Goal: Task Accomplishment & Management: Manage account settings

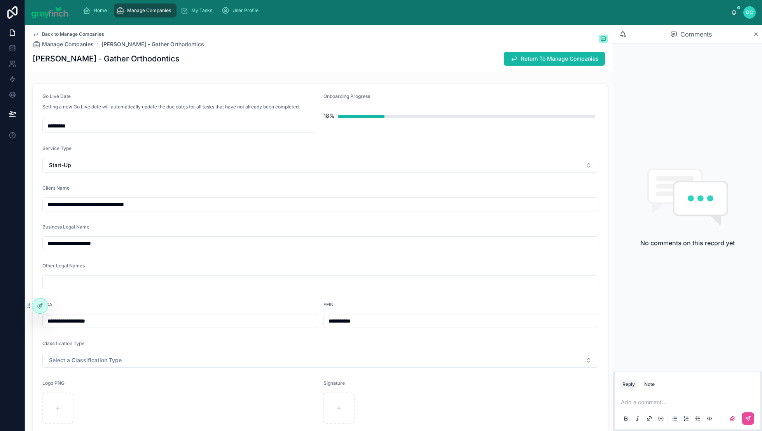
scroll to position [1624, 0]
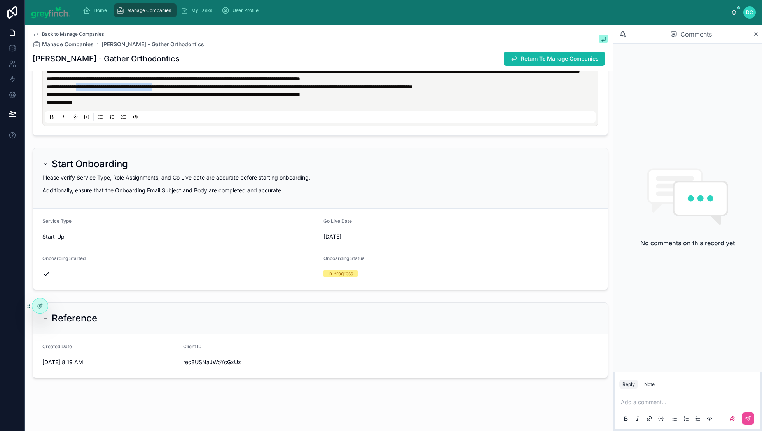
click at [171, 14] on span "Manage Companies" at bounding box center [149, 10] width 44 height 6
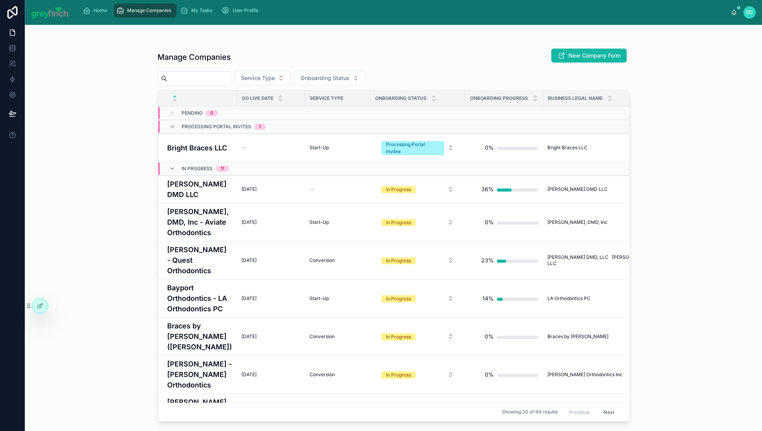
click at [231, 84] on input "text" at bounding box center [199, 78] width 64 height 11
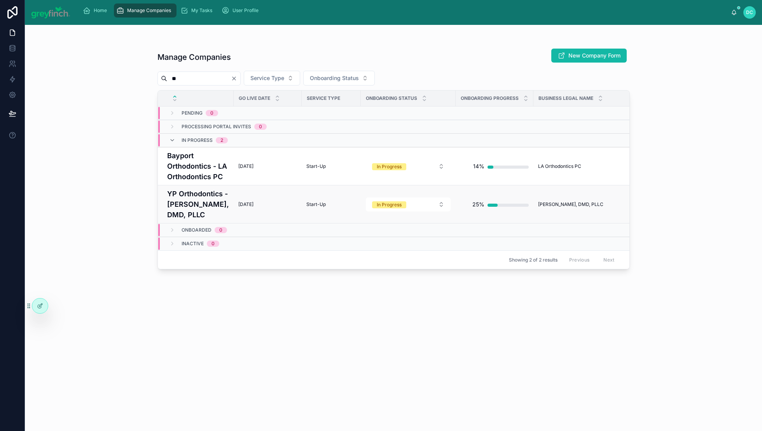
type input "**"
click at [196, 220] on h4 "YP Orthodontics - [PERSON_NAME], DMD, PLLC" at bounding box center [198, 205] width 62 height 32
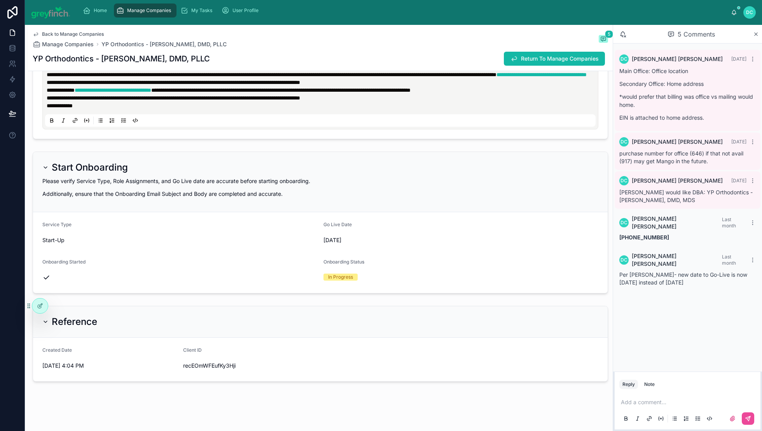
scroll to position [1389, 0]
click at [274, 356] on div "Completed" at bounding box center [254, 351] width 93 height 12
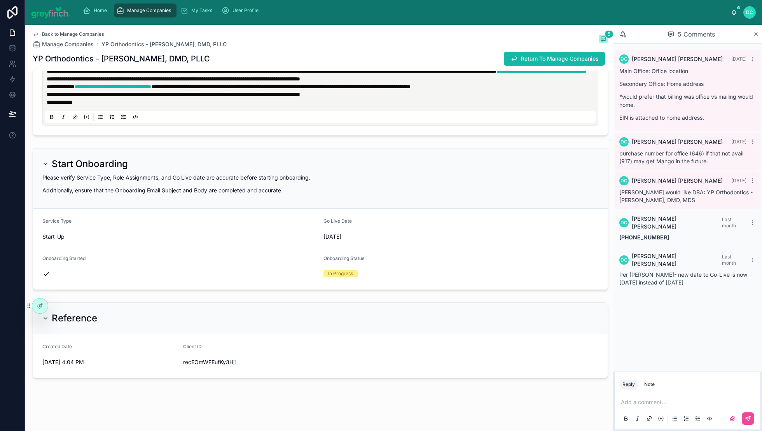
scroll to position [1599, 0]
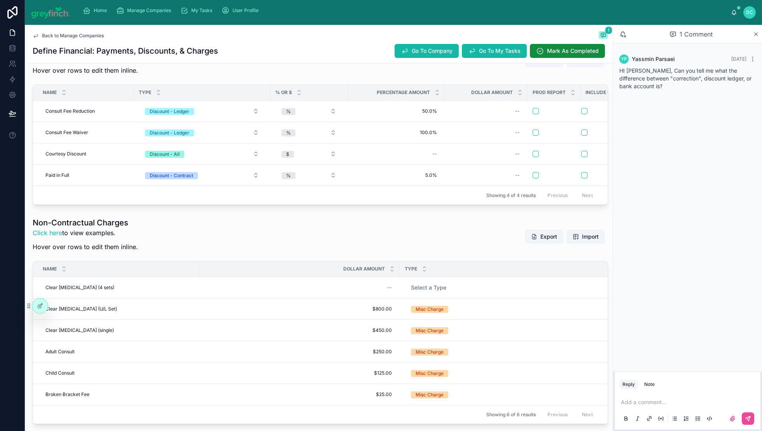
scroll to position [257, 0]
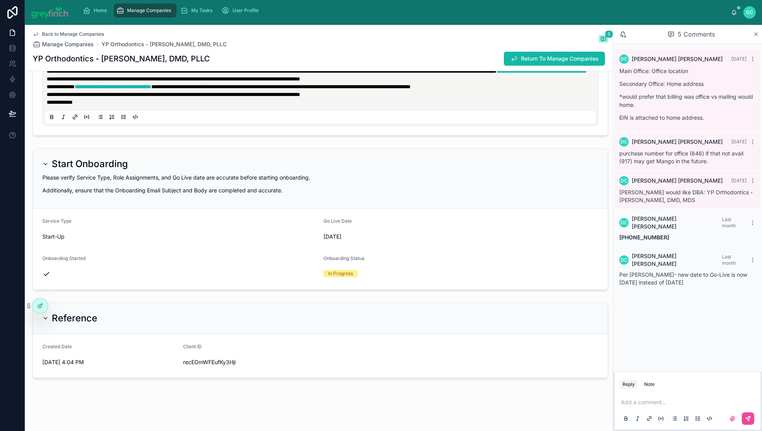
scroll to position [1276, 0]
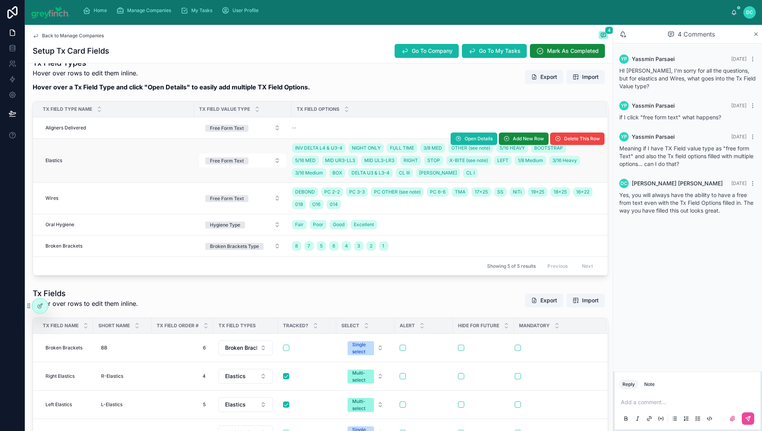
scroll to position [177, 0]
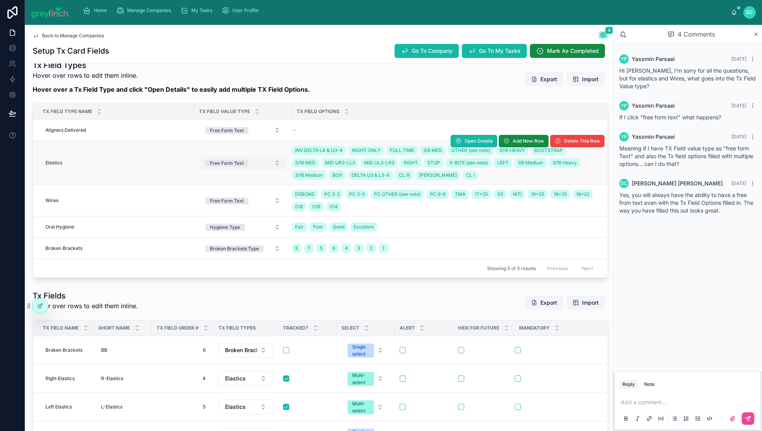
click at [280, 170] on button "Free Form Text" at bounding box center [243, 163] width 88 height 14
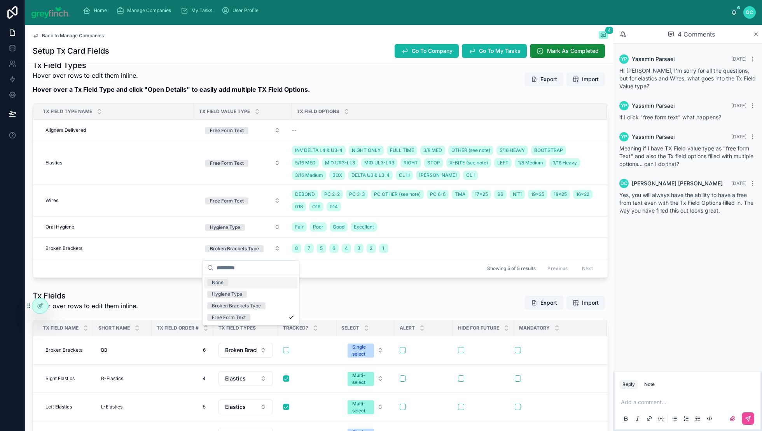
click at [247, 286] on div "None" at bounding box center [250, 283] width 93 height 12
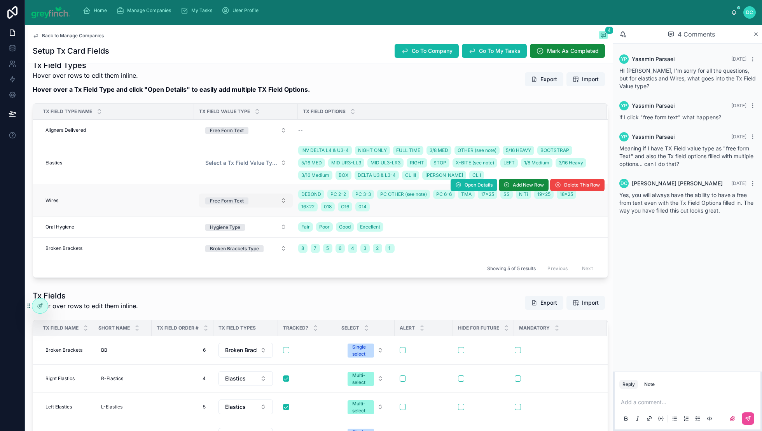
click at [285, 208] on button "Free Form Text" at bounding box center [246, 201] width 94 height 14
click at [275, 208] on button "Free Form Text" at bounding box center [246, 201] width 94 height 14
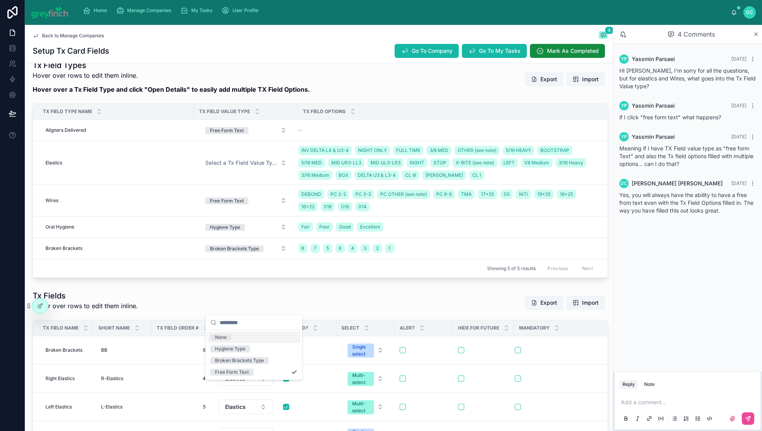
click at [253, 342] on div "None" at bounding box center [253, 338] width 93 height 12
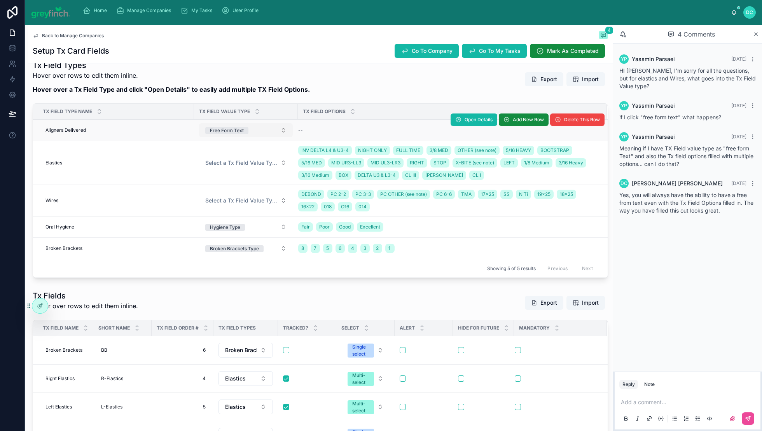
click at [281, 137] on button "Free Form Text" at bounding box center [246, 130] width 94 height 14
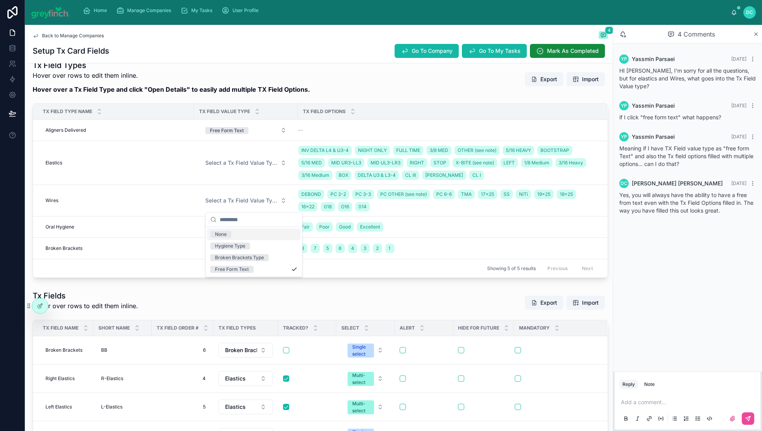
click at [262, 80] on p "Hover over rows to edit them inline." at bounding box center [171, 75] width 277 height 9
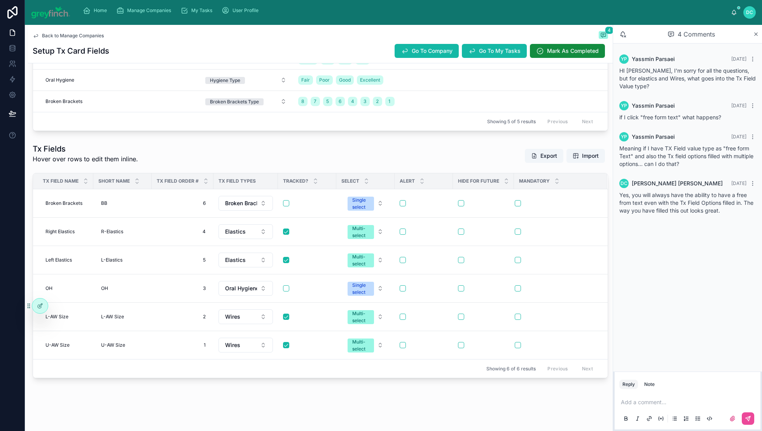
scroll to position [522, 0]
click at [107, 200] on span "BB" at bounding box center [104, 203] width 6 height 6
click at [126, 151] on div "**" at bounding box center [172, 161] width 112 height 29
click at [148, 166] on input "**" at bounding box center [160, 161] width 74 height 11
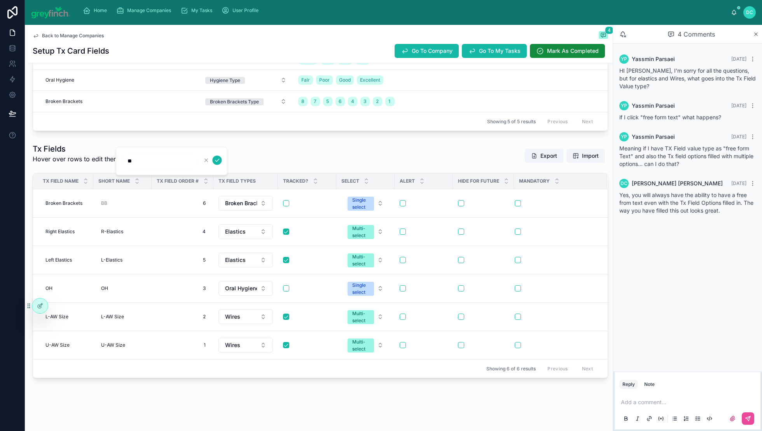
click at [148, 166] on input "**" at bounding box center [160, 161] width 74 height 11
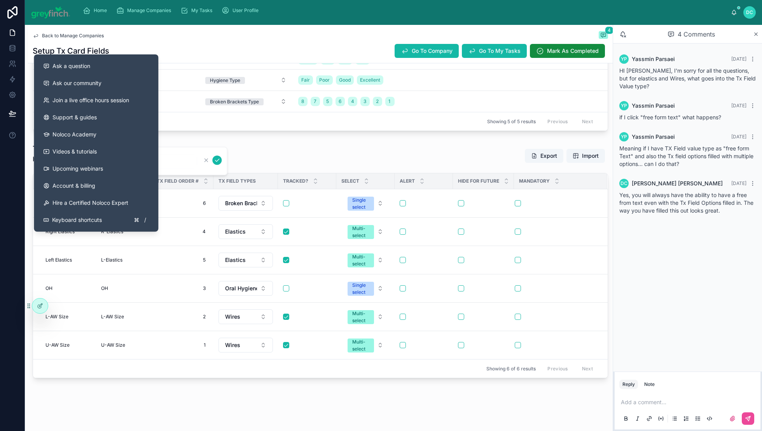
drag, startPoint x: 230, startPoint y: 92, endPoint x: 222, endPoint y: 96, distance: 9.6
click at [228, 144] on div "Tx Fields Hover over rows to edit them inline. Export Import" at bounding box center [321, 156] width 576 height 25
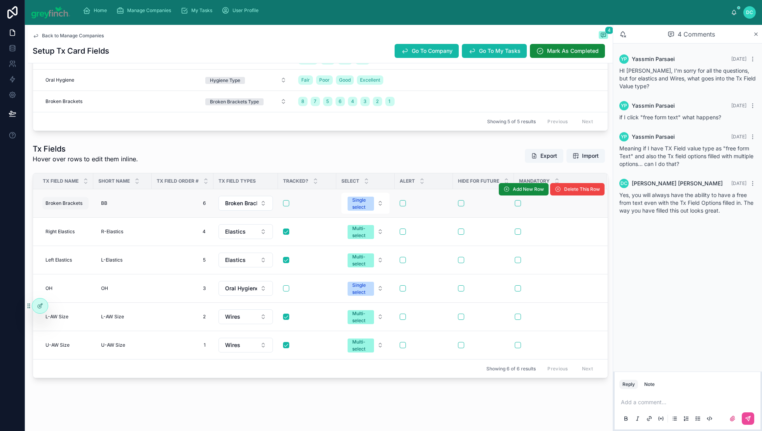
click at [82, 200] on span "Broken Brackets" at bounding box center [64, 203] width 37 height 6
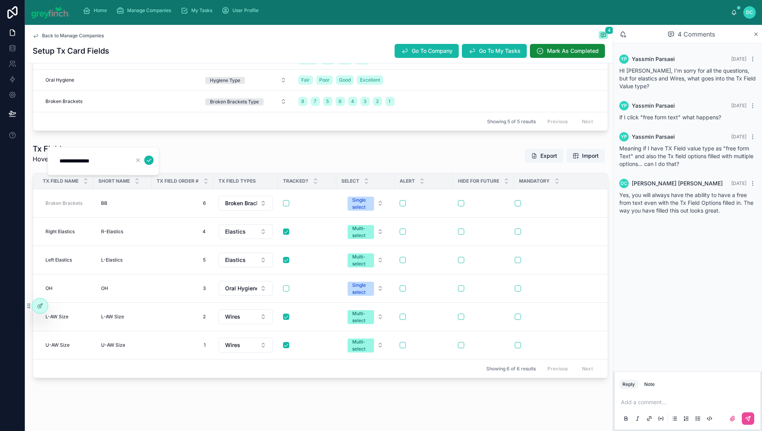
click at [105, 163] on input "**********" at bounding box center [92, 161] width 74 height 11
type input "**"
click at [93, 218] on td "Right Elastics Right Elastics" at bounding box center [63, 232] width 60 height 28
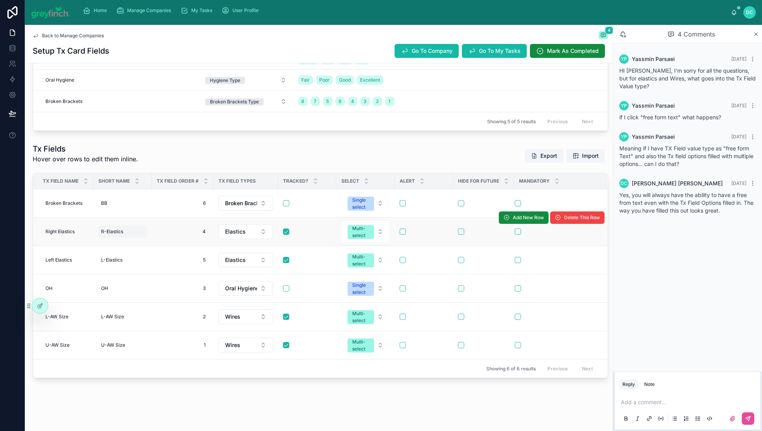
click at [123, 229] on span "R-Elastics" at bounding box center [112, 232] width 22 height 6
click at [125, 186] on div "**********" at bounding box center [172, 196] width 112 height 29
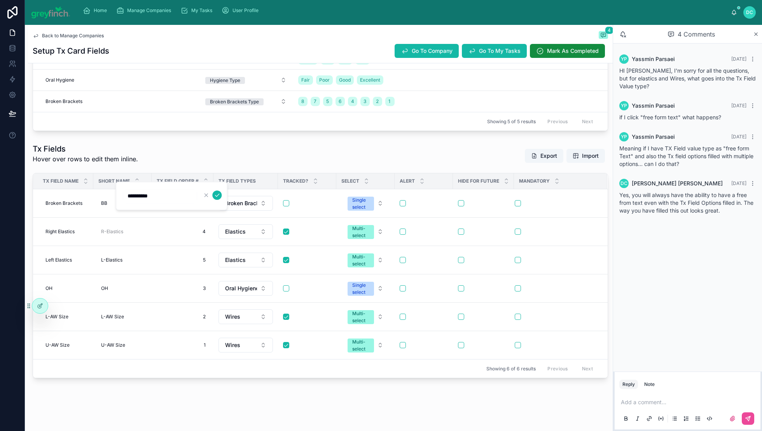
click at [136, 194] on input "**********" at bounding box center [160, 196] width 74 height 11
click at [75, 229] on span "Right Elastics" at bounding box center [60, 232] width 29 height 6
click at [84, 185] on div "**********" at bounding box center [103, 196] width 112 height 29
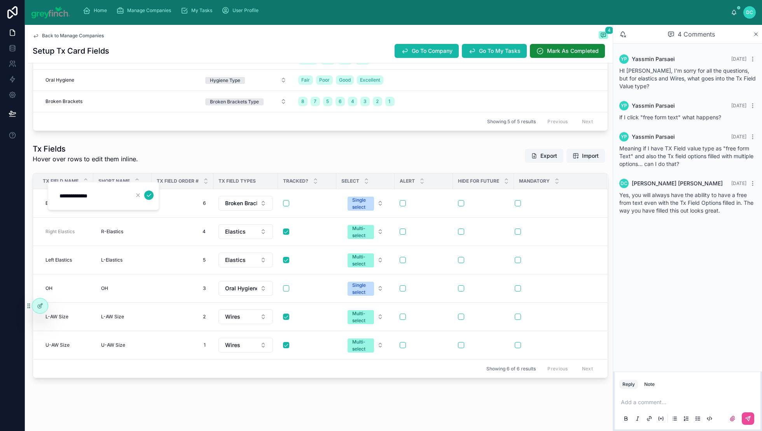
click at [85, 200] on input "**********" at bounding box center [92, 196] width 74 height 11
paste input "text"
type input "**********"
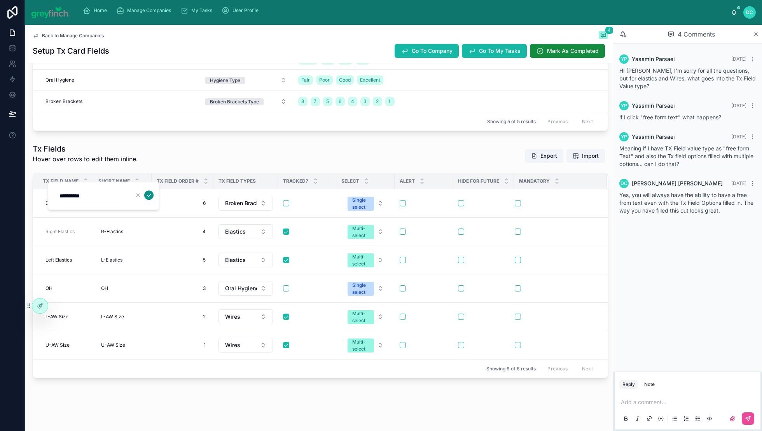
click at [152, 198] on icon "submit" at bounding box center [149, 195] width 6 height 6
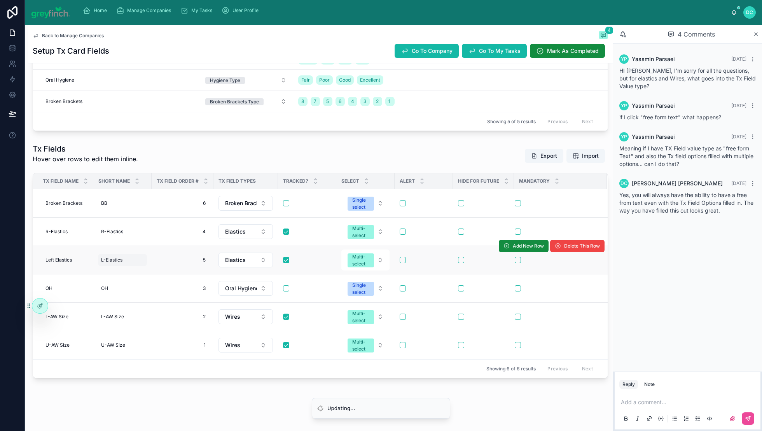
click at [123, 257] on span "L-Elastics" at bounding box center [111, 260] width 21 height 6
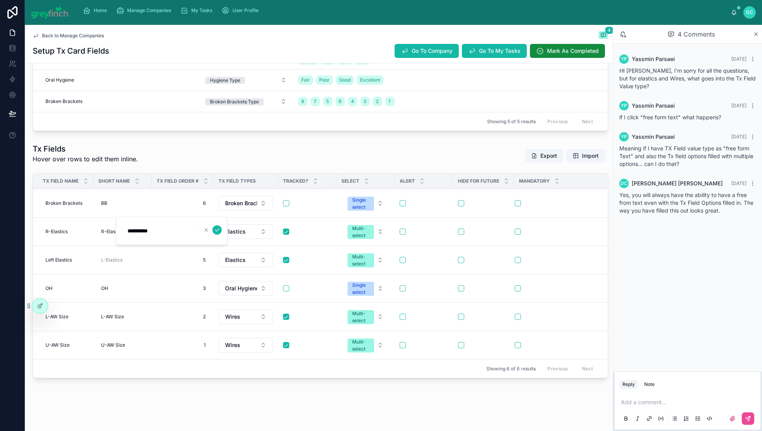
click at [145, 228] on input "**********" at bounding box center [160, 231] width 74 height 11
click at [54, 257] on span "Left Elastics" at bounding box center [59, 260] width 26 height 6
click at [76, 230] on input "**********" at bounding box center [92, 231] width 74 height 11
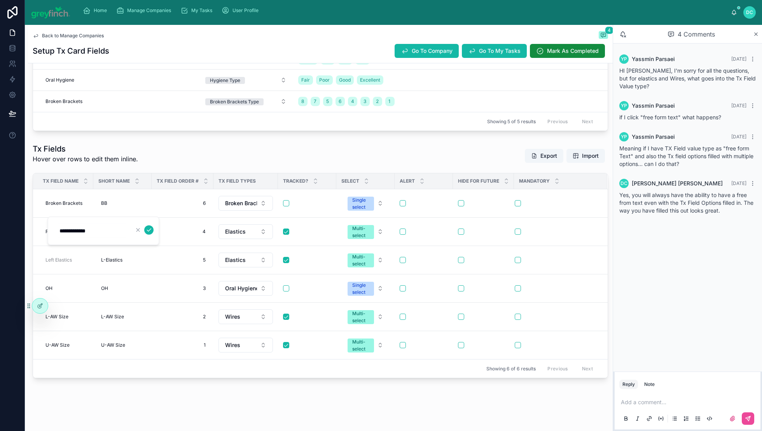
click at [76, 230] on input "**********" at bounding box center [92, 231] width 74 height 11
type input "**********"
click at [154, 233] on button "submit" at bounding box center [148, 230] width 9 height 9
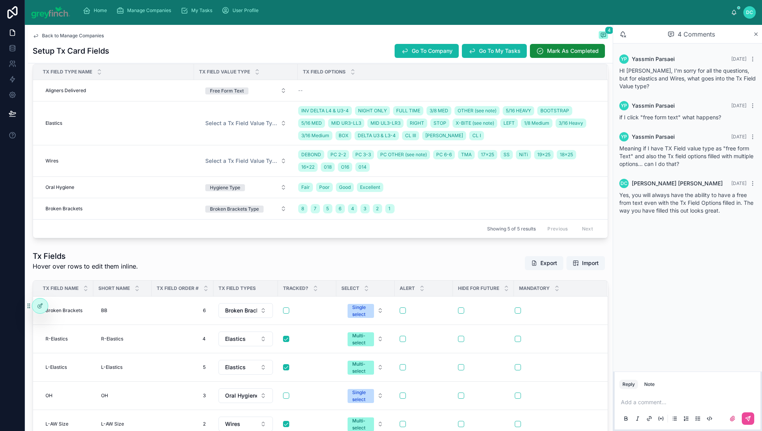
scroll to position [215, 0]
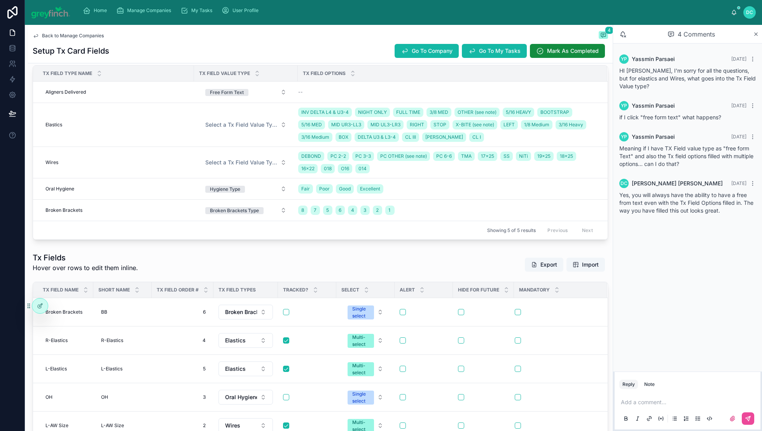
click at [55, 39] on span "Back to Manage Companies" at bounding box center [73, 36] width 62 height 6
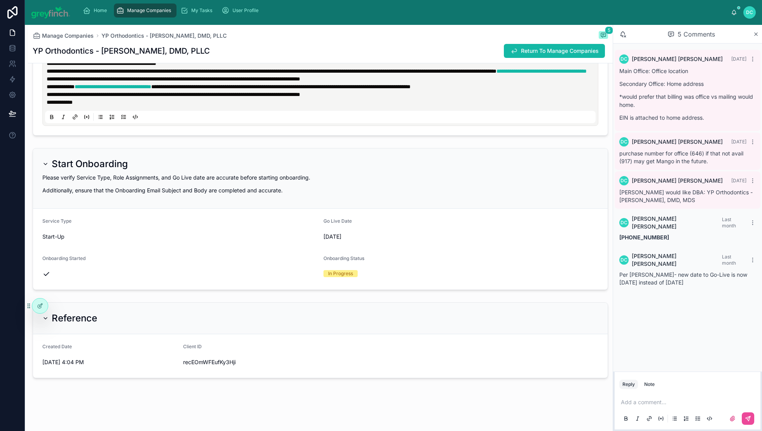
scroll to position [3251, 0]
click at [259, 329] on div "Completed" at bounding box center [254, 323] width 93 height 12
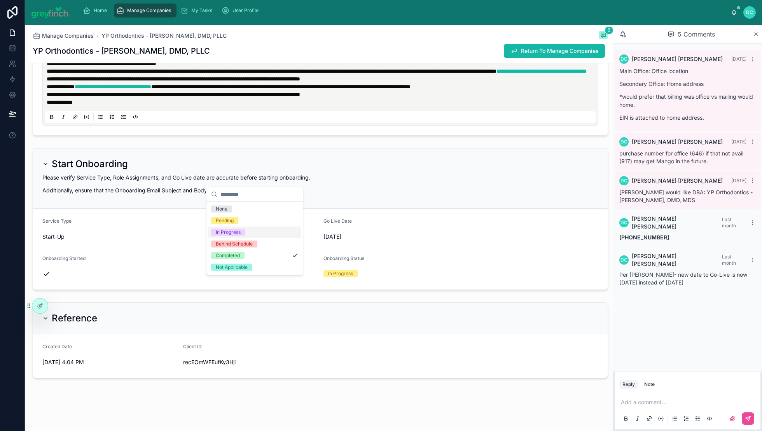
click at [255, 238] on div "In Progress" at bounding box center [254, 233] width 93 height 12
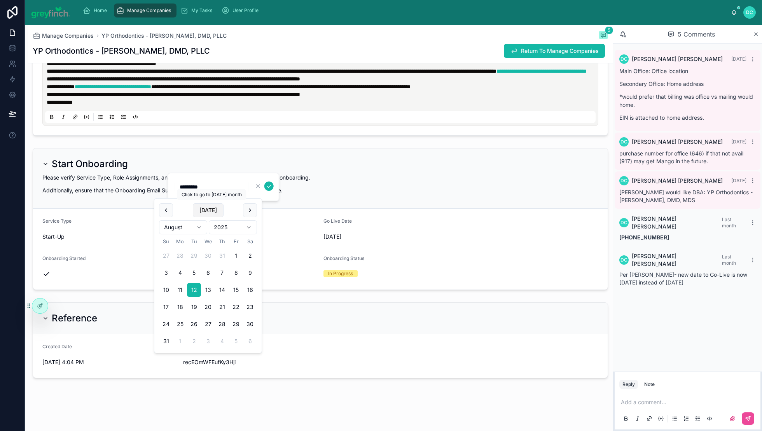
click at [224, 212] on button "[DATE]" at bounding box center [208, 210] width 31 height 14
click at [226, 210] on button "[DATE]" at bounding box center [211, 211] width 31 height 14
click at [202, 264] on button "29" at bounding box center [197, 257] width 14 height 14
type input "*********"
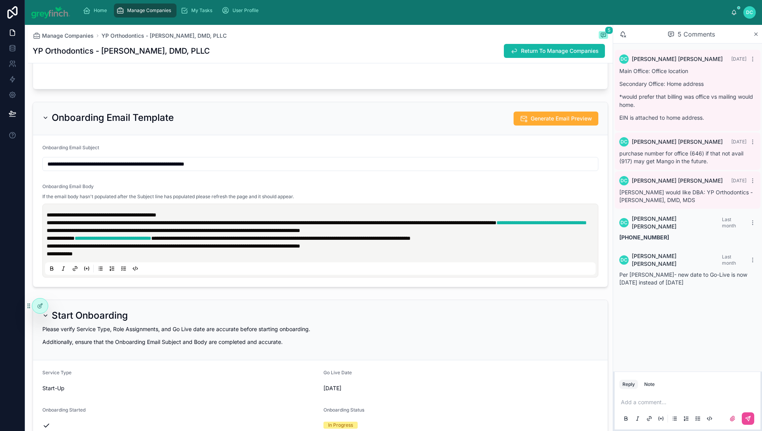
scroll to position [2912, 0]
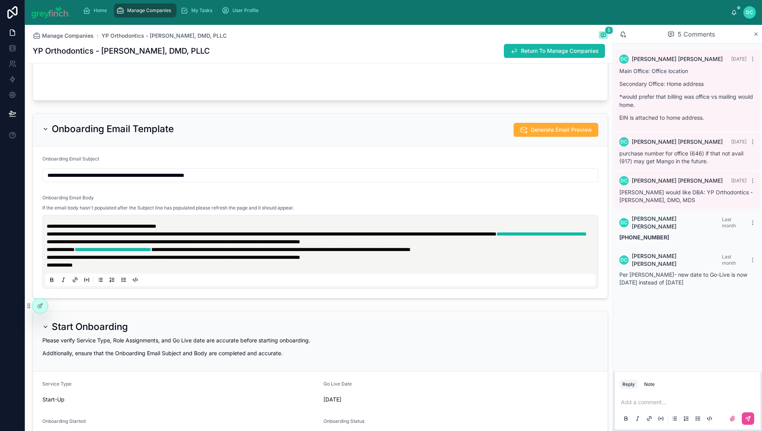
click at [225, 346] on span "[PERSON_NAME]" at bounding box center [209, 342] width 45 height 8
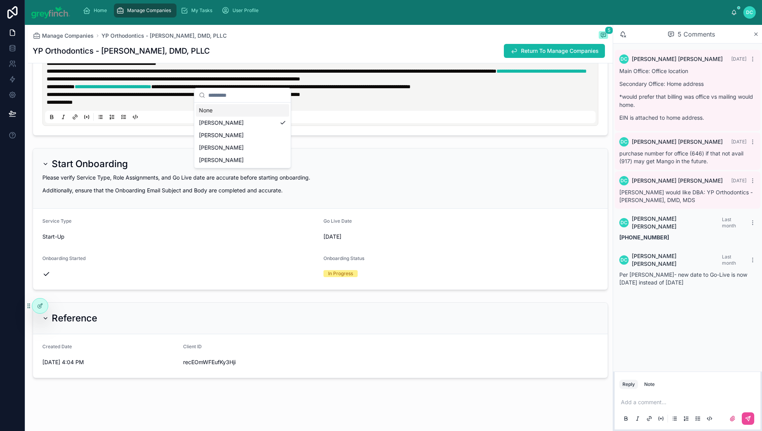
scroll to position [3147, 0]
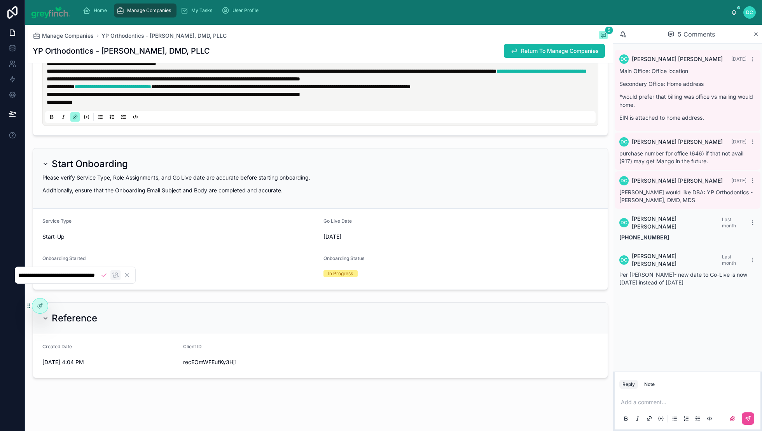
click at [119, 277] on icon "Remove link" at bounding box center [115, 275] width 7 height 7
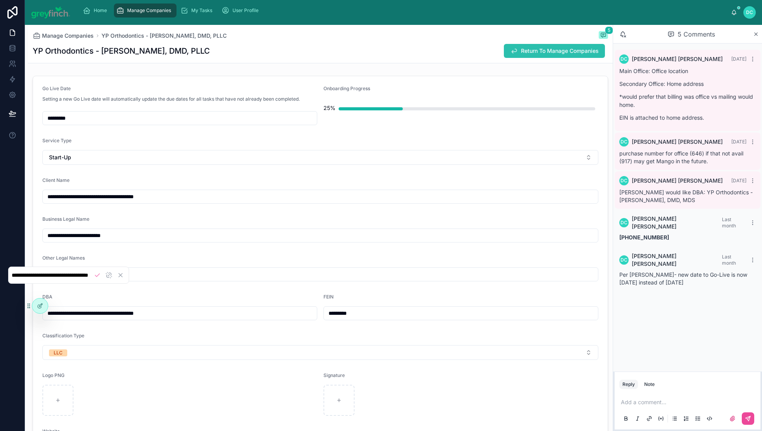
click at [521, 55] on span "Return To Manage Companies" at bounding box center [560, 51] width 78 height 8
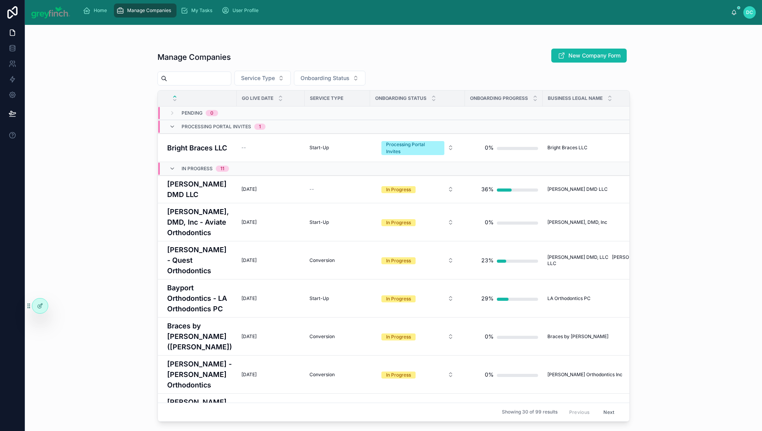
click at [231, 84] on input "text" at bounding box center [199, 78] width 64 height 11
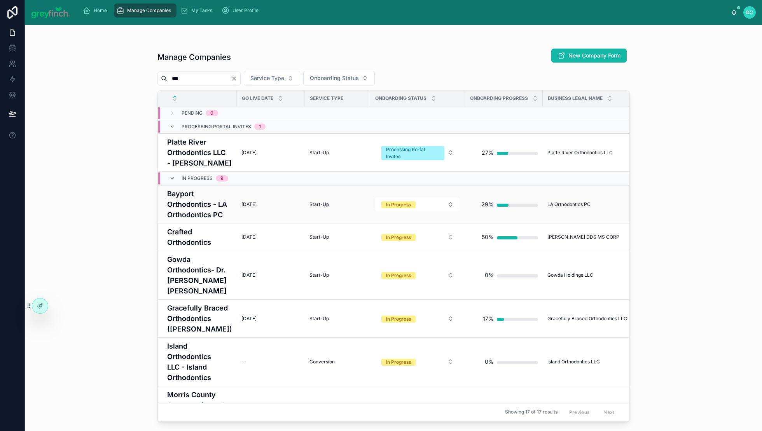
type input "**"
click at [212, 220] on h4 "Bayport Orthodontics - LA Orthodontics PC" at bounding box center [199, 205] width 65 height 32
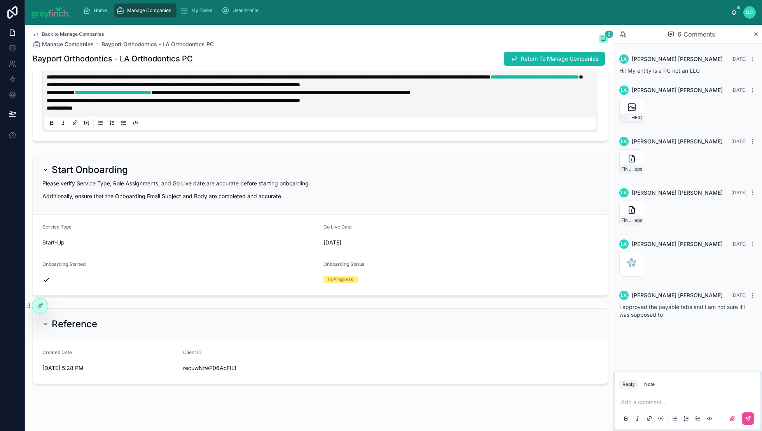
scroll to position [3238, 0]
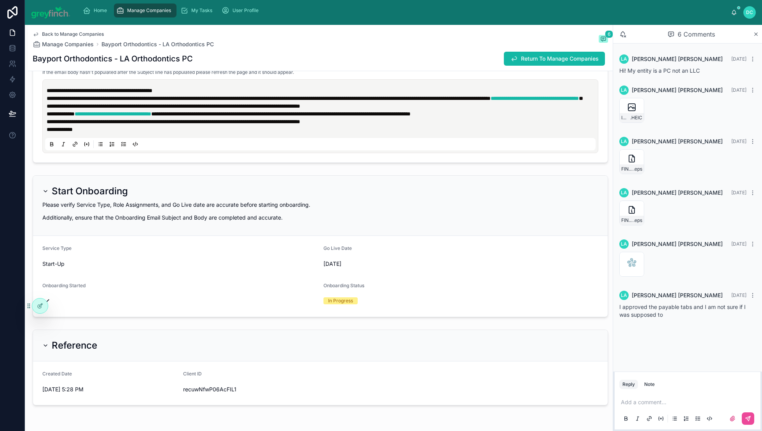
click at [217, 182] on span "[PERSON_NAME]" at bounding box center [209, 179] width 45 height 8
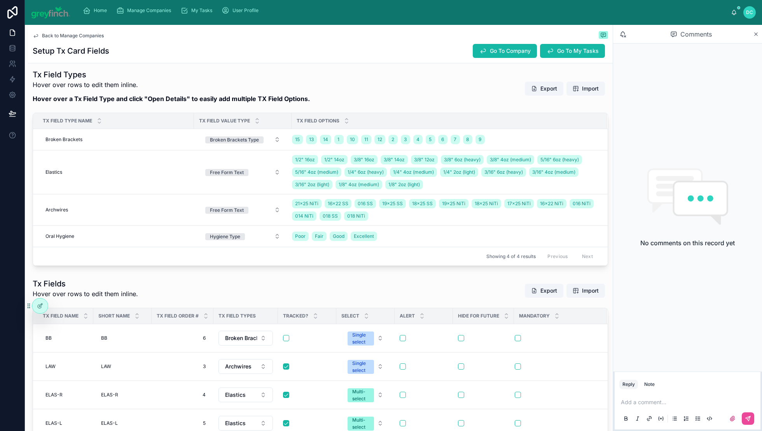
scroll to position [259, 0]
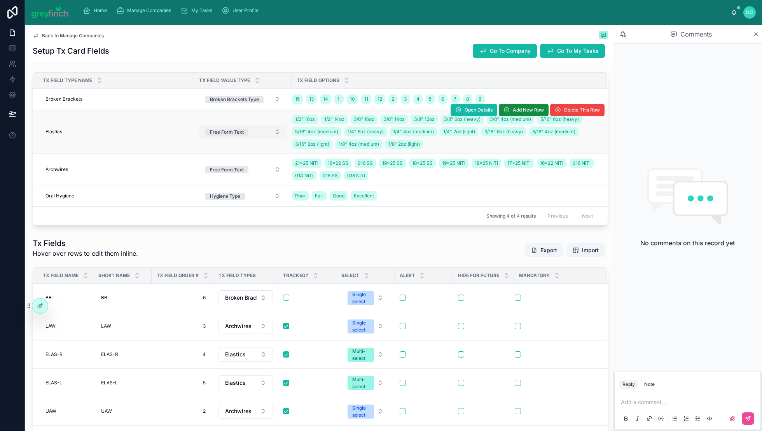
click at [275, 139] on button "Free Form Text" at bounding box center [243, 132] width 88 height 14
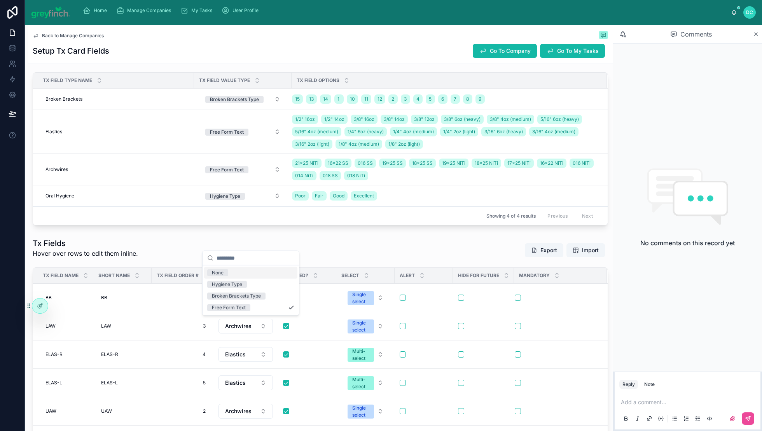
click at [228, 277] on span "None" at bounding box center [217, 273] width 21 height 7
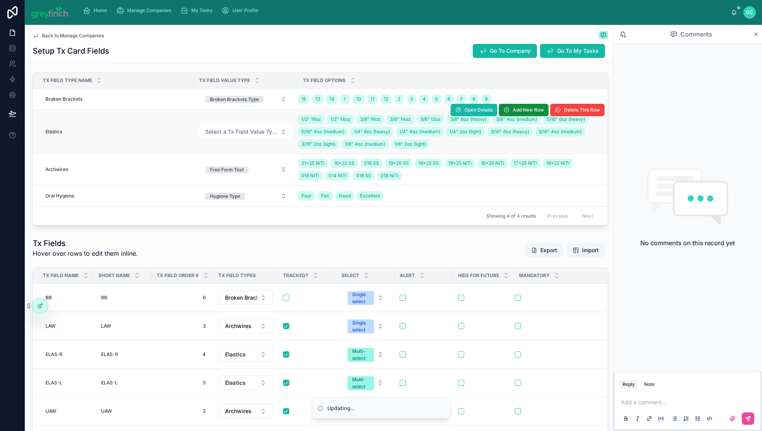
scroll to position [259, 0]
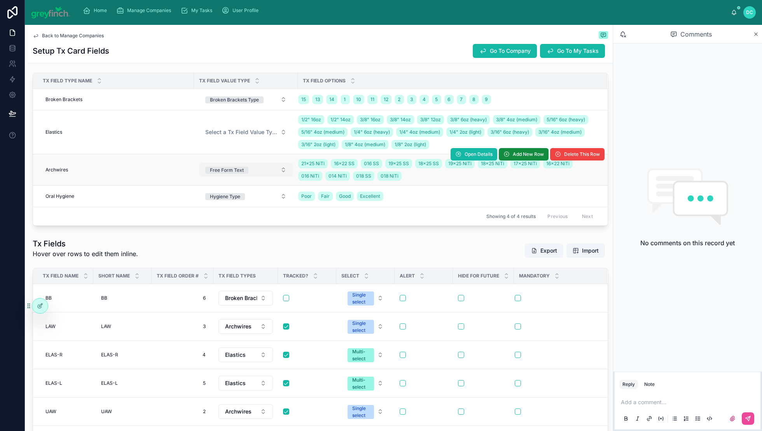
click at [286, 177] on button "Free Form Text" at bounding box center [246, 170] width 94 height 14
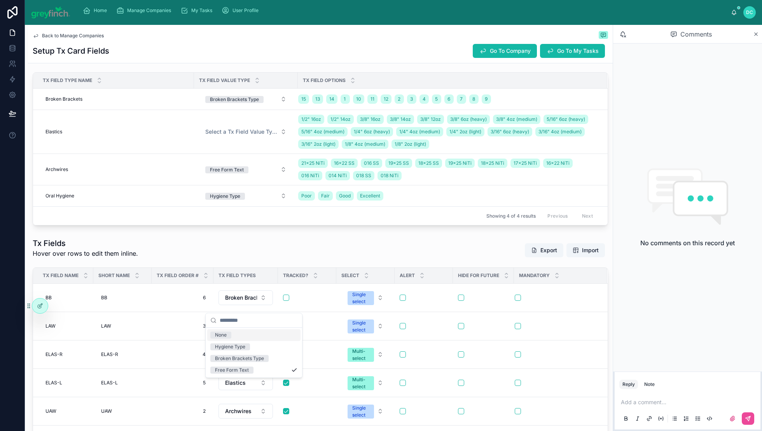
click at [255, 341] on div "None" at bounding box center [253, 335] width 93 height 12
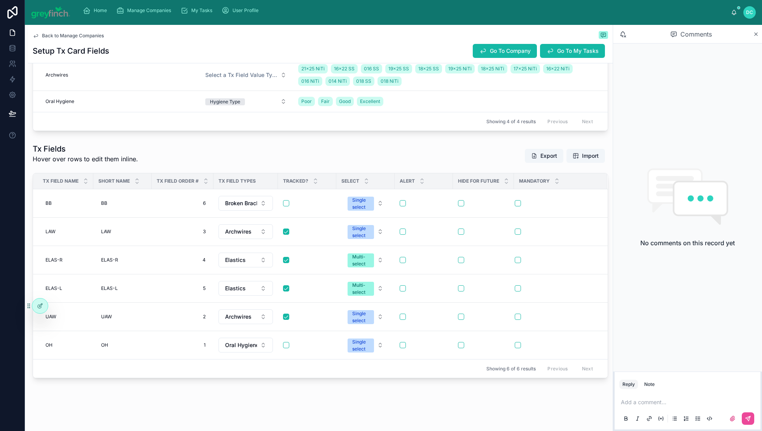
scroll to position [552, 0]
click at [390, 221] on button "Single select" at bounding box center [366, 231] width 48 height 21
click at [411, 274] on div "Multi-select" at bounding box center [408, 269] width 93 height 12
click at [390, 315] on button "Single select" at bounding box center [366, 316] width 48 height 21
click at [420, 379] on div "Multi-select" at bounding box center [408, 374] width 93 height 12
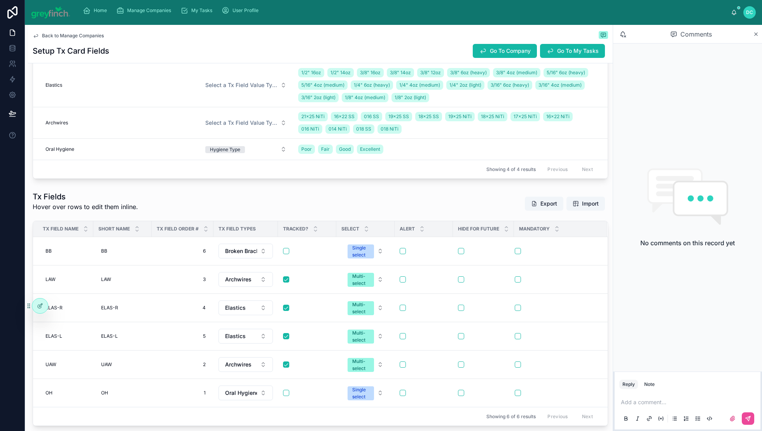
scroll to position [299, 0]
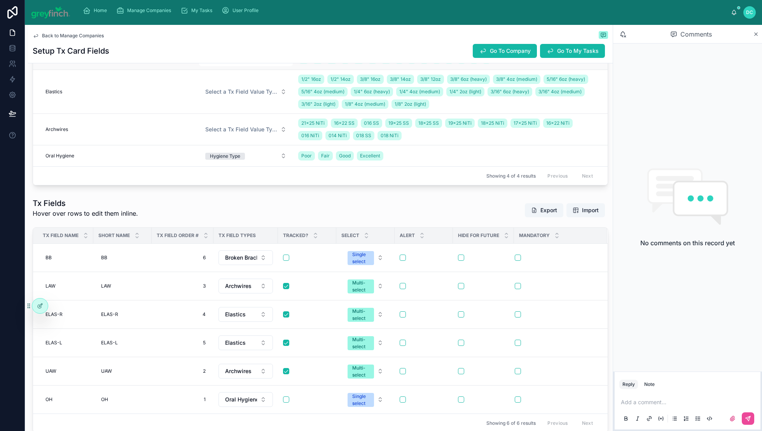
click at [418, 70] on td "15 13 14 1 10 11 12 2 3 4 5 6 7 8 9" at bounding box center [452, 59] width 309 height 21
click at [465, 52] on span "Open Details" at bounding box center [479, 49] width 28 height 6
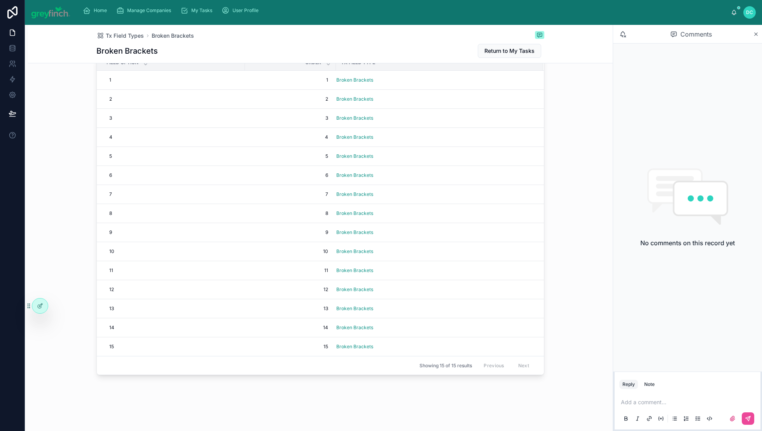
scroll to position [134, 0]
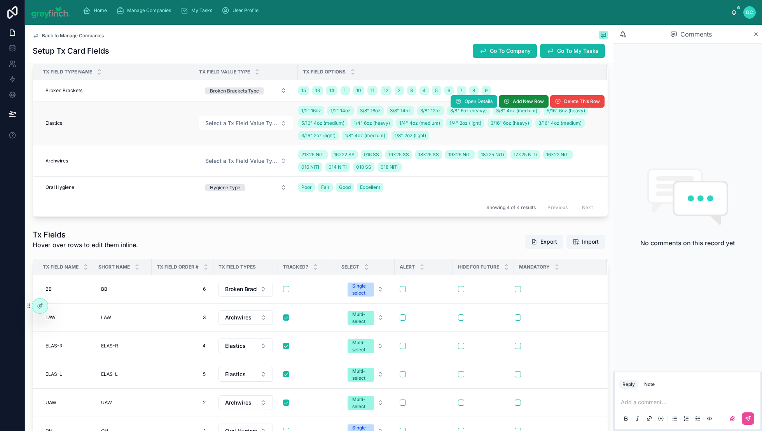
scroll to position [274, 0]
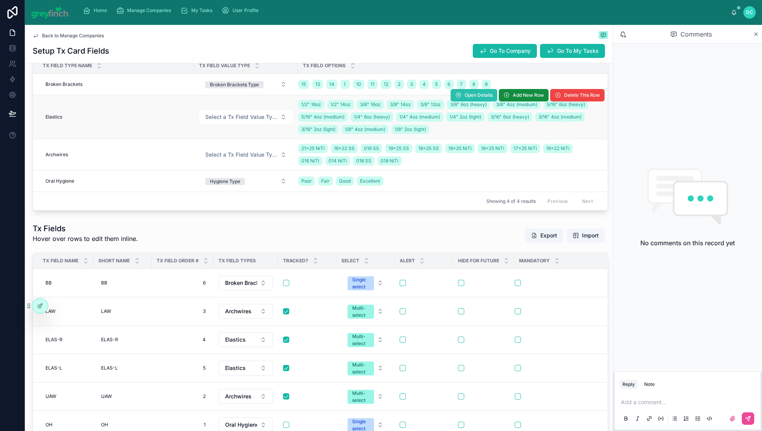
click at [451, 102] on button "Open Details" at bounding box center [474, 95] width 47 height 12
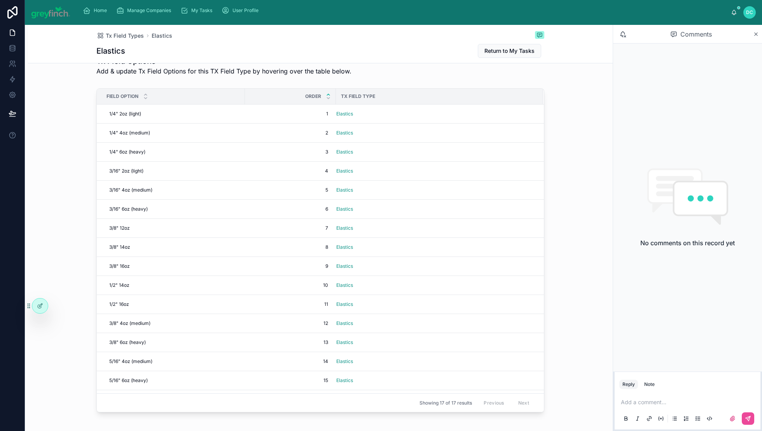
scroll to position [77, 0]
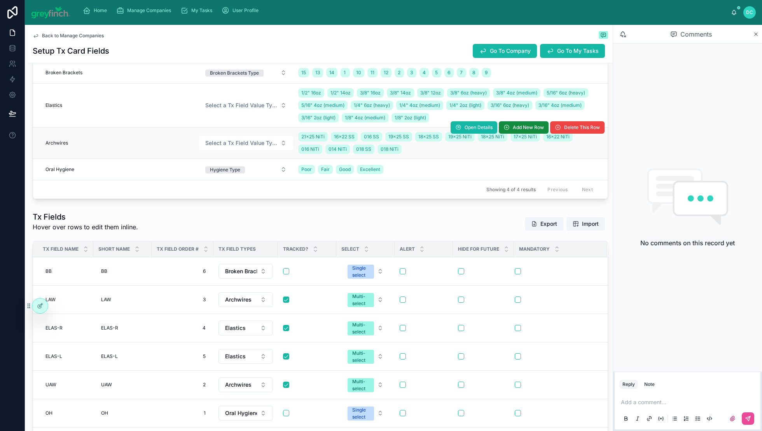
scroll to position [286, 0]
click at [465, 130] on span "Open Details" at bounding box center [479, 127] width 28 height 6
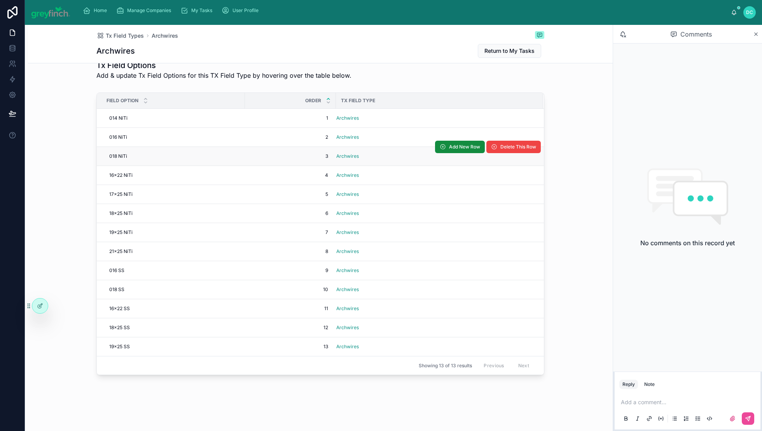
scroll to position [170, 0]
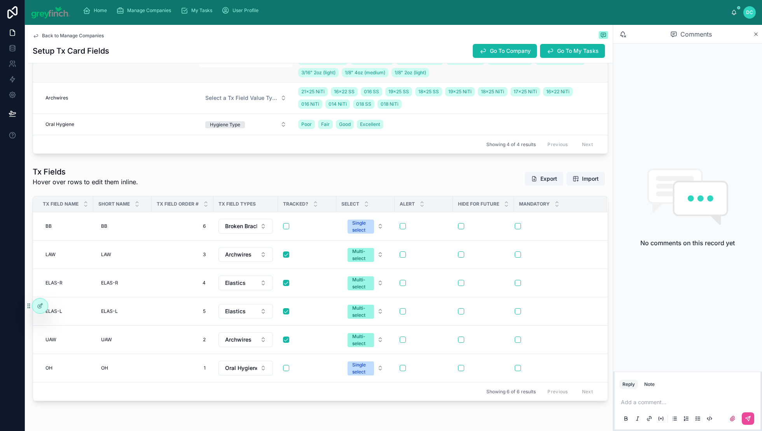
scroll to position [361, 0]
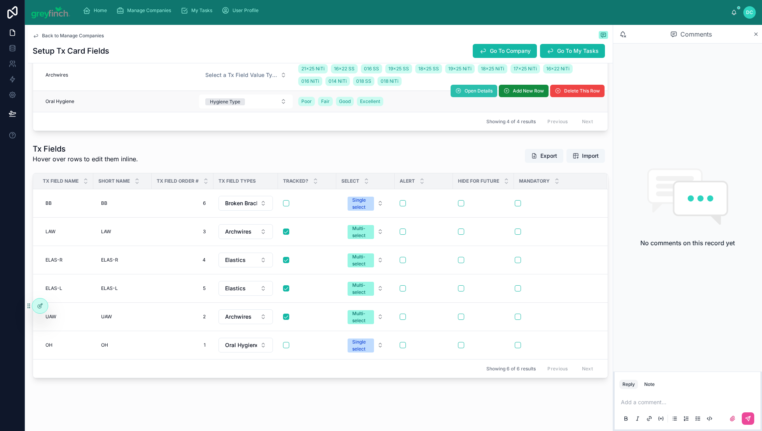
click at [465, 94] on span "Open Details" at bounding box center [479, 91] width 28 height 6
drag, startPoint x: 757, startPoint y: 43, endPoint x: 750, endPoint y: 46, distance: 8.2
click at [757, 37] on icon at bounding box center [756, 34] width 6 height 6
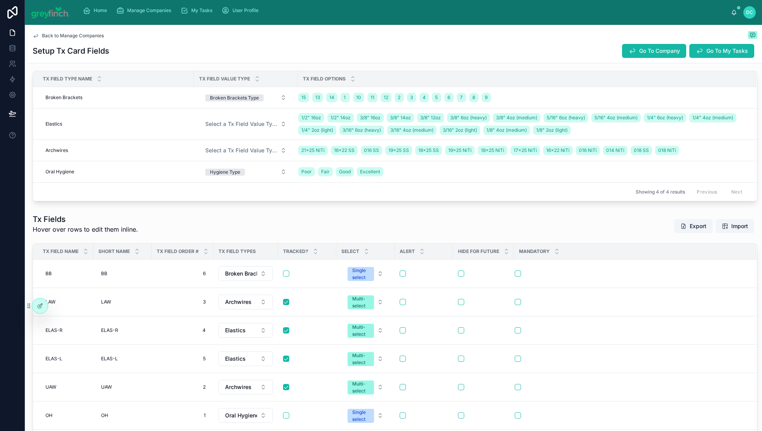
scroll to position [242, 0]
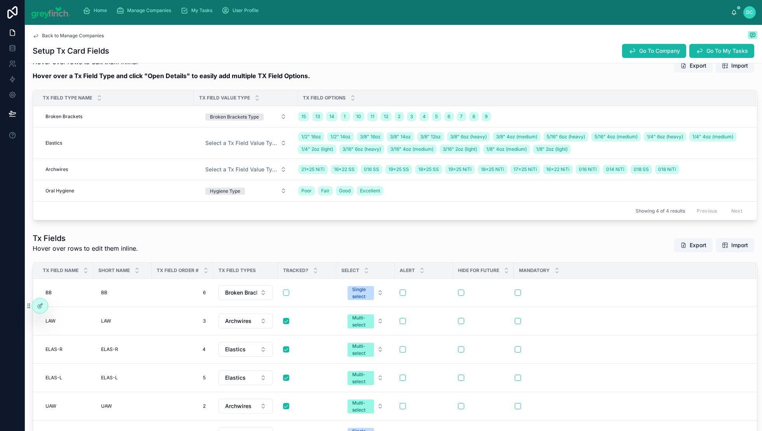
click at [676, 73] on button "Export" at bounding box center [693, 66] width 39 height 14
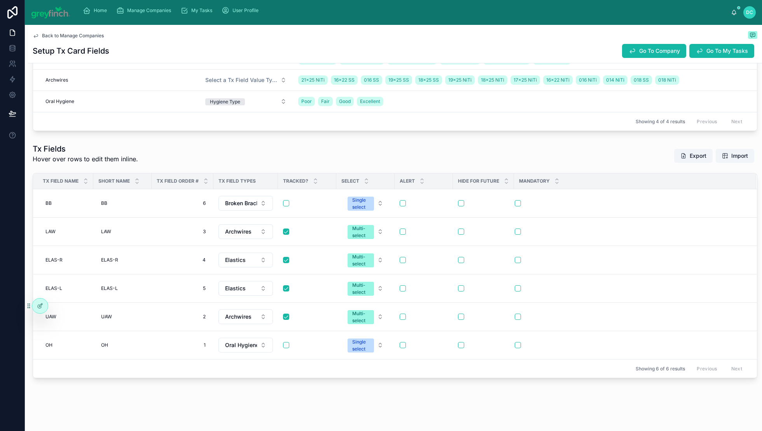
scroll to position [454, 0]
click at [681, 163] on button "Export" at bounding box center [693, 156] width 39 height 14
click at [72, 39] on span "Back to Manage Companies" at bounding box center [73, 36] width 62 height 6
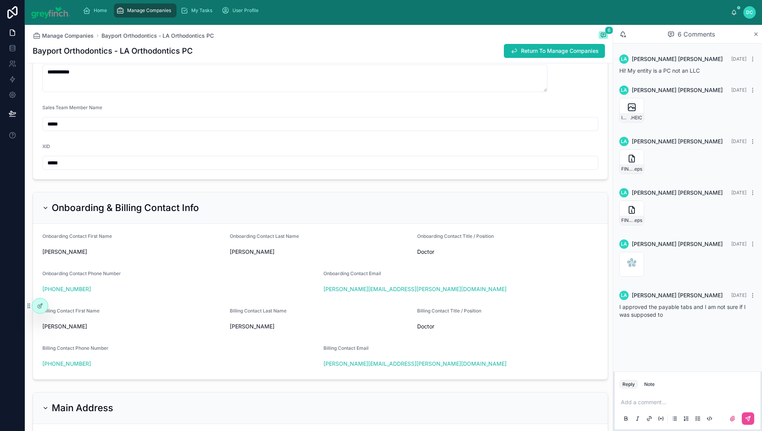
scroll to position [49, 0]
click at [83, 168] on input "*****" at bounding box center [320, 163] width 555 height 11
type input "*"
type input "*****"
click at [159, 153] on div "XID" at bounding box center [320, 148] width 556 height 9
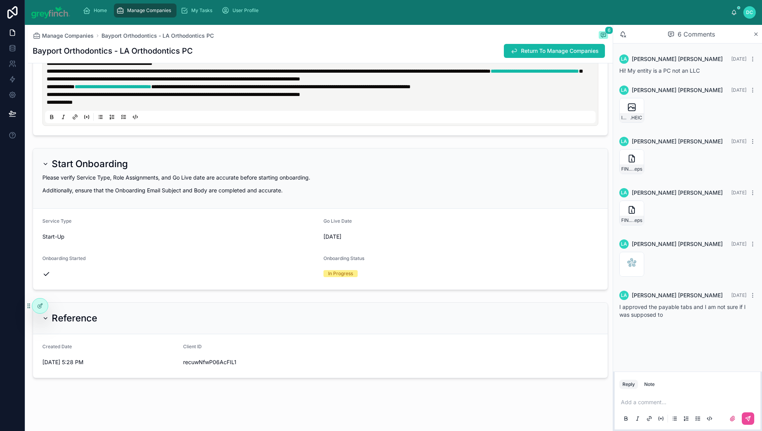
scroll to position [3347, 0]
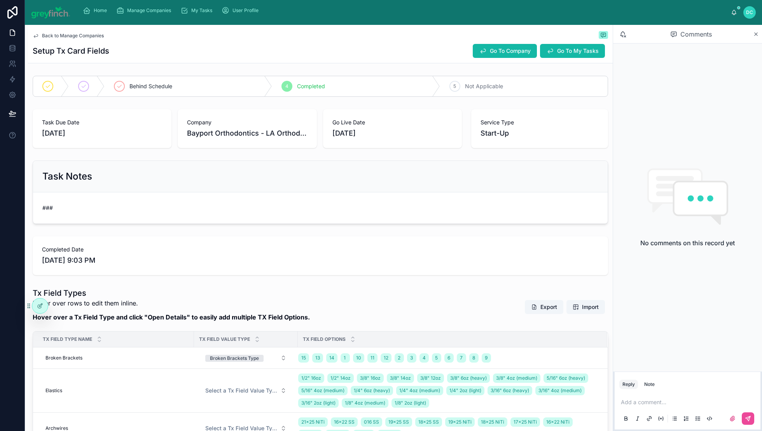
click at [79, 39] on span "Back to Manage Companies" at bounding box center [73, 36] width 62 height 6
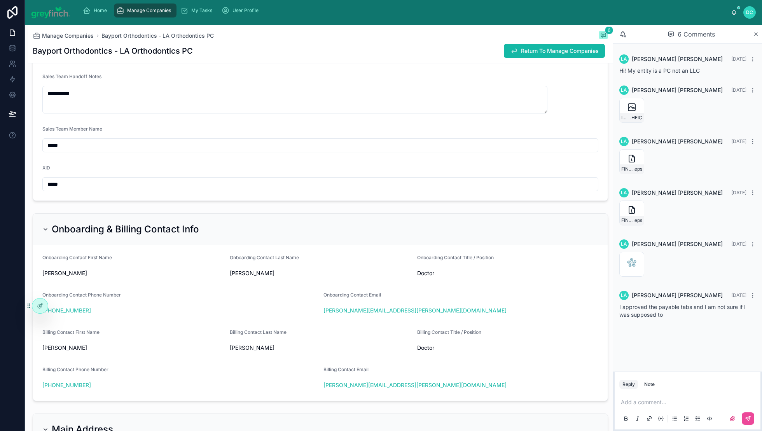
scroll to position [451, 0]
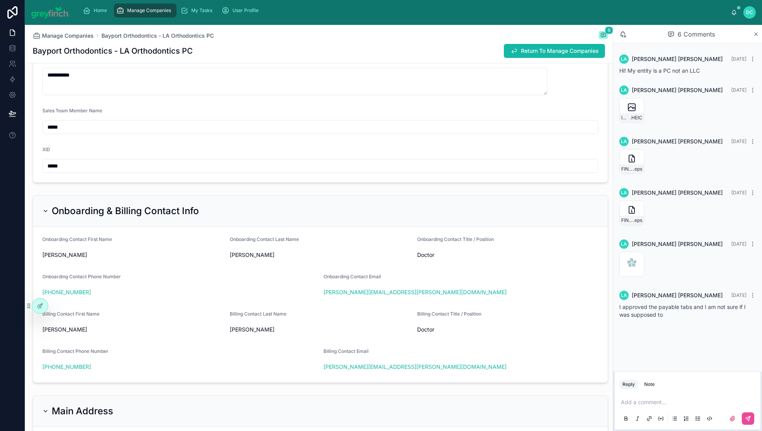
click at [94, 172] on input "*****" at bounding box center [320, 166] width 555 height 11
